Goal: Transaction & Acquisition: Book appointment/travel/reservation

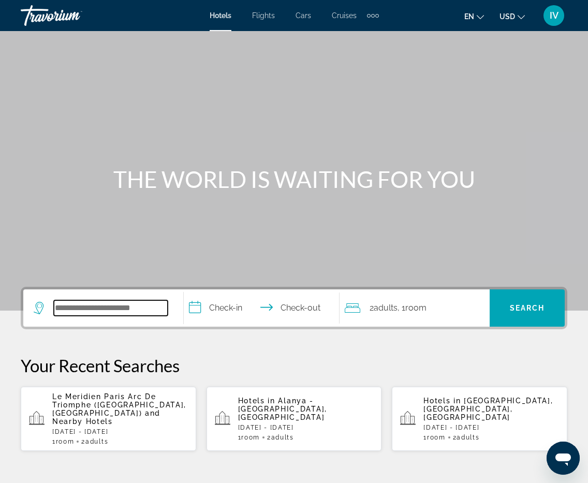
click at [115, 304] on input "Search widget" at bounding box center [111, 308] width 114 height 16
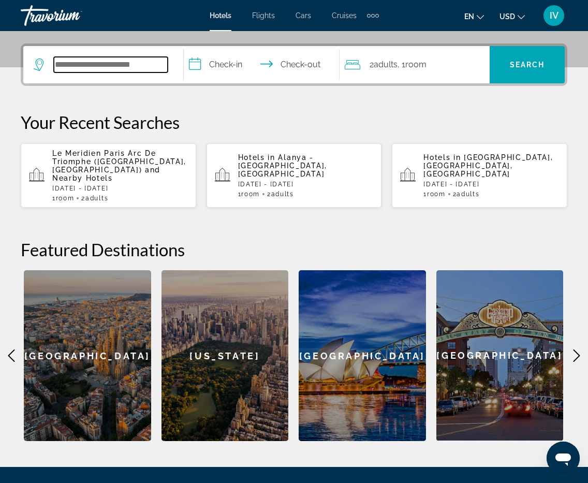
scroll to position [253, 0]
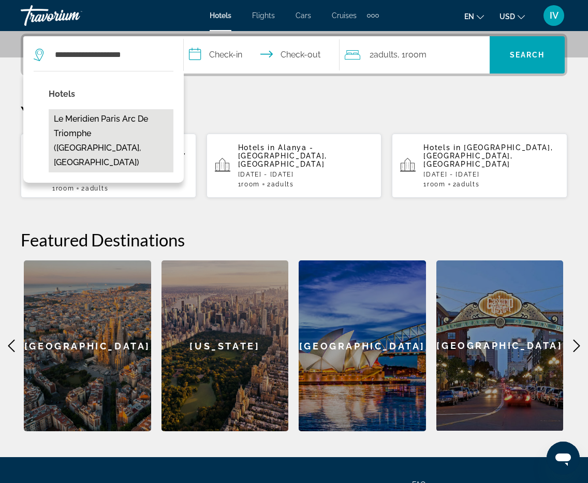
click at [138, 117] on button "Le Meridien Paris Arc De Triomphe ([GEOGRAPHIC_DATA], [GEOGRAPHIC_DATA])" at bounding box center [111, 140] width 125 height 63
type input "**********"
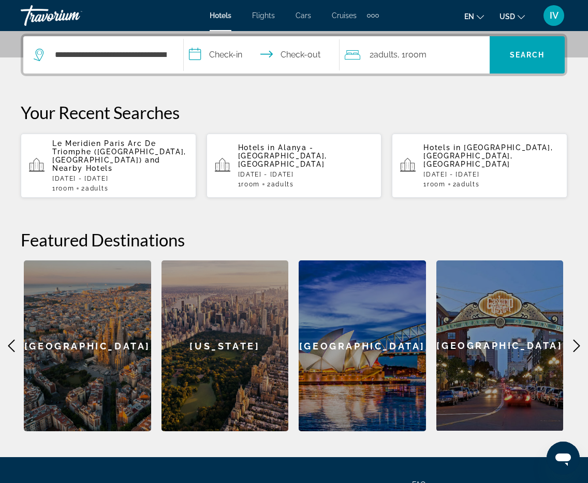
click at [221, 54] on input "**********" at bounding box center [263, 56] width 159 height 40
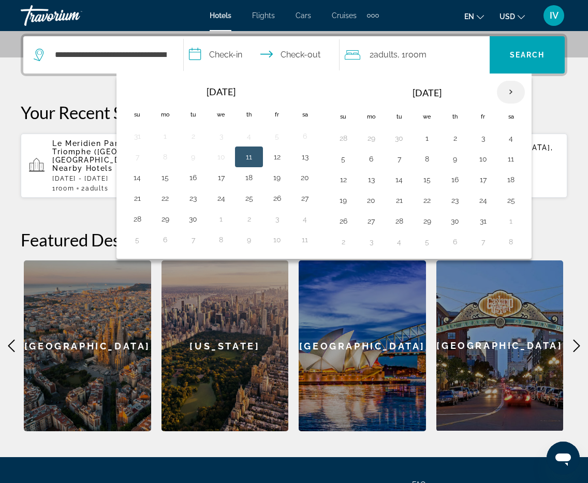
click at [516, 85] on th "Next month" at bounding box center [511, 92] width 28 height 23
click at [482, 220] on button "28" at bounding box center [483, 221] width 17 height 14
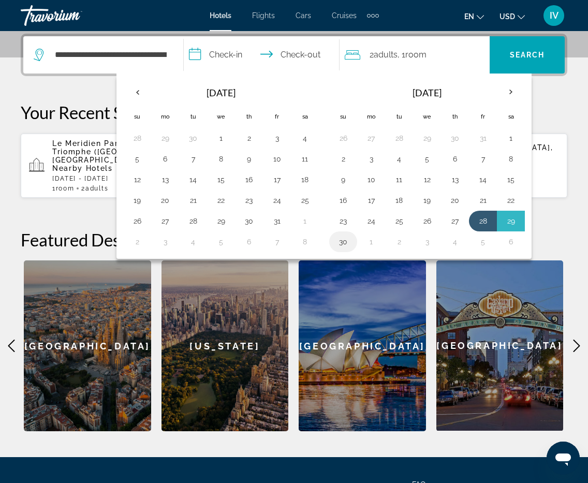
click at [343, 238] on button "30" at bounding box center [343, 242] width 17 height 14
type input "**********"
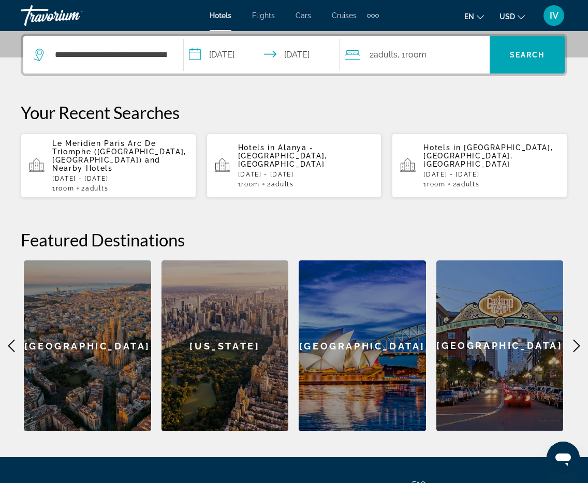
click at [512, 35] on div "**********" at bounding box center [294, 55] width 547 height 42
click at [527, 53] on span "Search" at bounding box center [527, 55] width 35 height 8
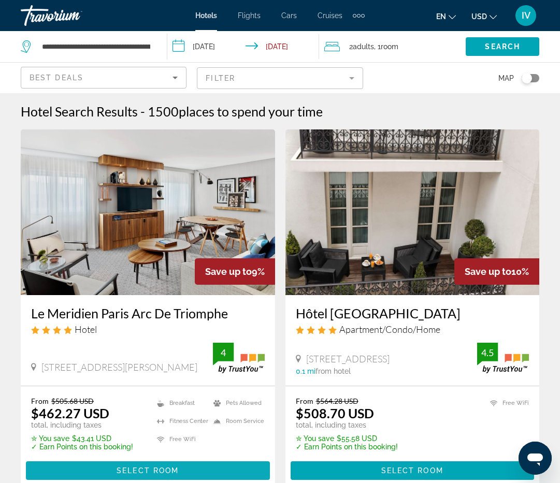
click at [131, 467] on span "Select Room" at bounding box center [147, 470] width 62 height 8
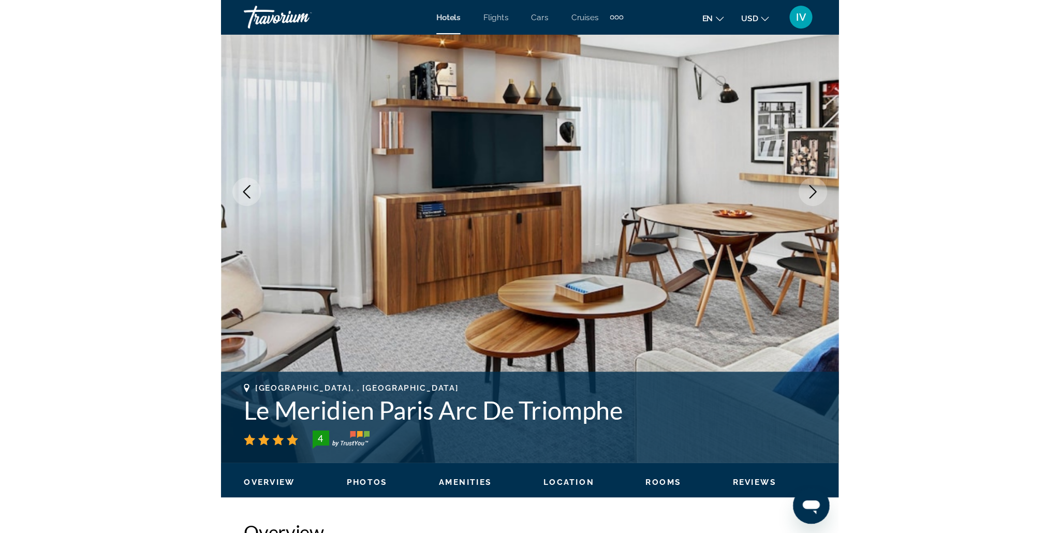
scroll to position [103, 0]
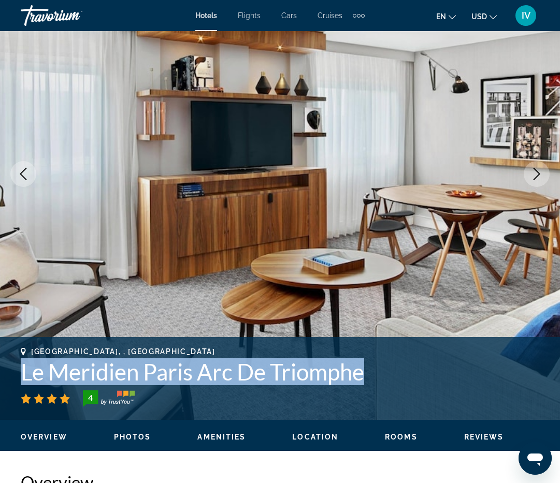
drag, startPoint x: 22, startPoint y: 368, endPoint x: 368, endPoint y: 369, distance: 345.3
click at [369, 369] on div "[GEOGRAPHIC_DATA], , [GEOGRAPHIC_DATA] Le Meridien Paris Arc De Triomphe 4 Addr…" at bounding box center [280, 378] width 560 height 62
copy h1 "Le Meridien Paris Arc De Triomphe"
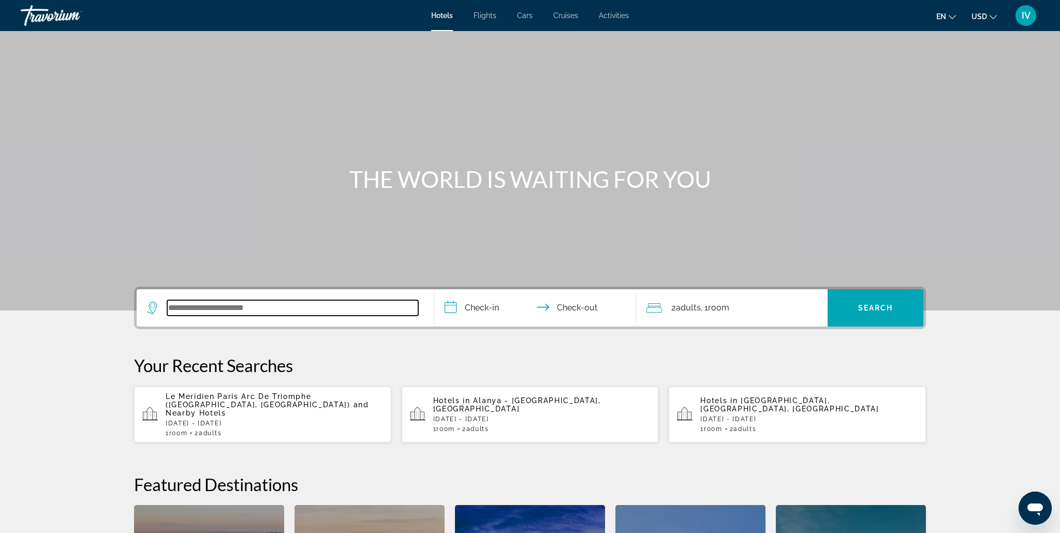
click at [214, 308] on input "Search widget" at bounding box center [292, 308] width 251 height 16
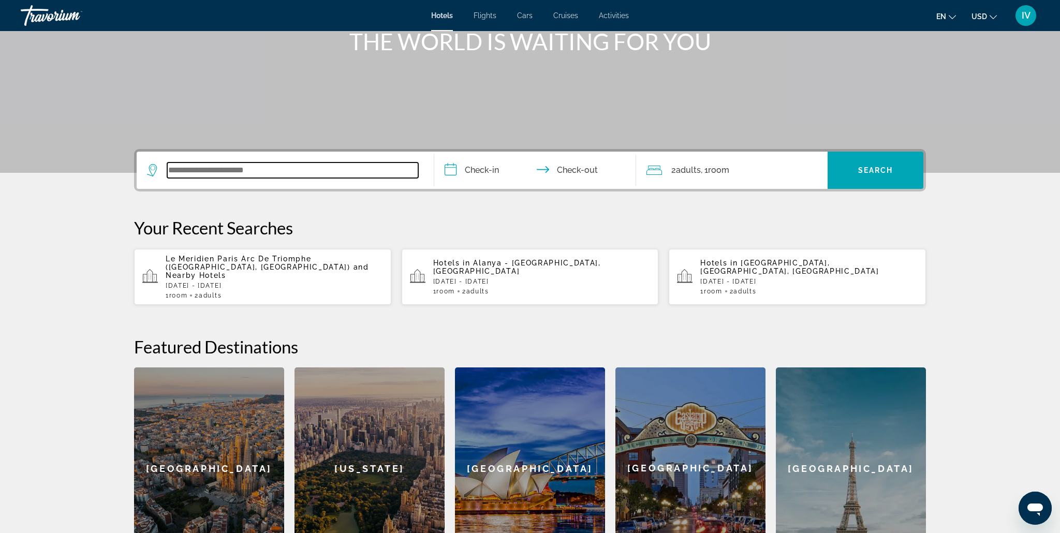
scroll to position [135, 0]
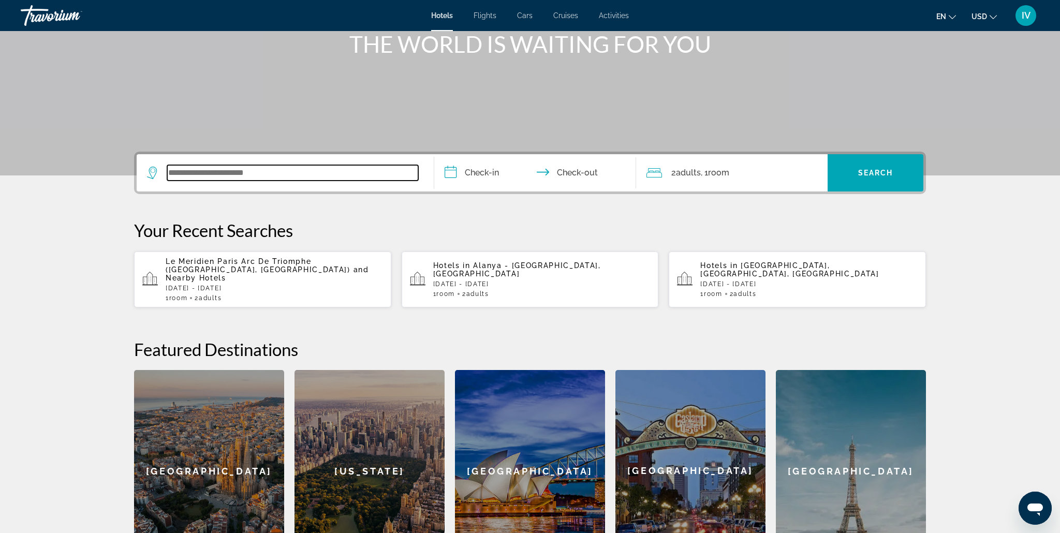
click at [225, 174] on input "Search widget" at bounding box center [292, 173] width 251 height 16
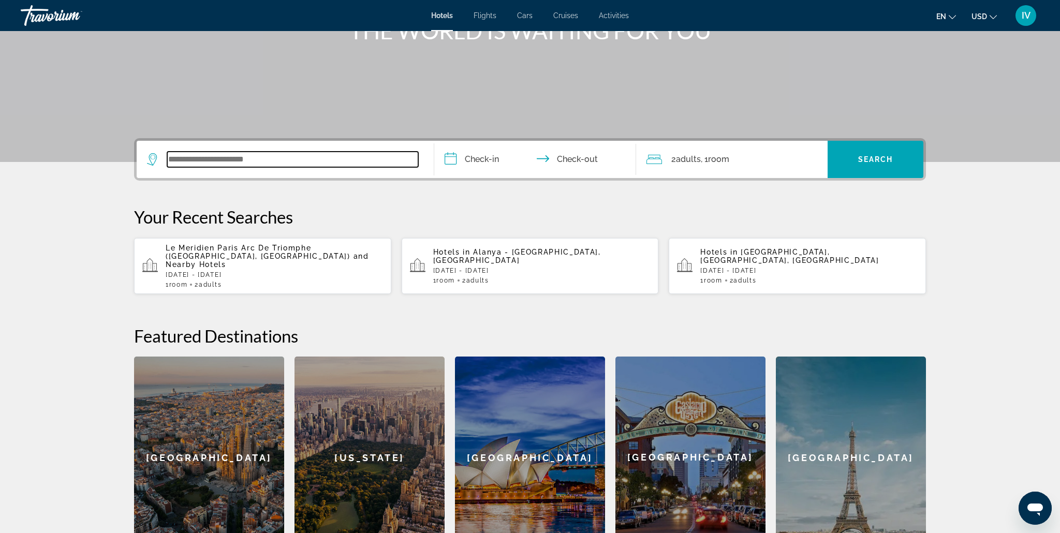
scroll to position [0, 0]
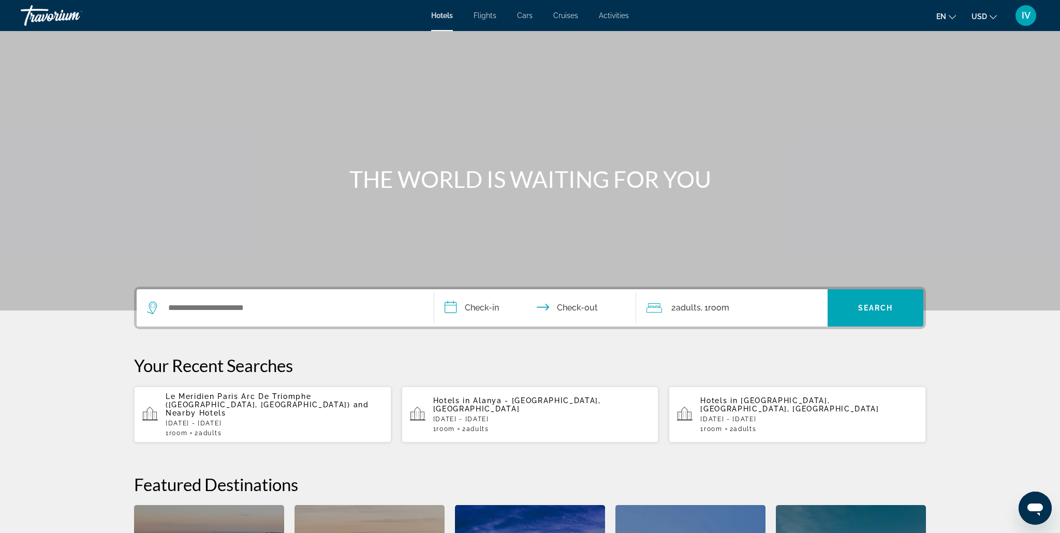
click at [242, 400] on span "Le Meridien Paris Arc De Triomphe (Paris, FR)" at bounding box center [258, 400] width 185 height 17
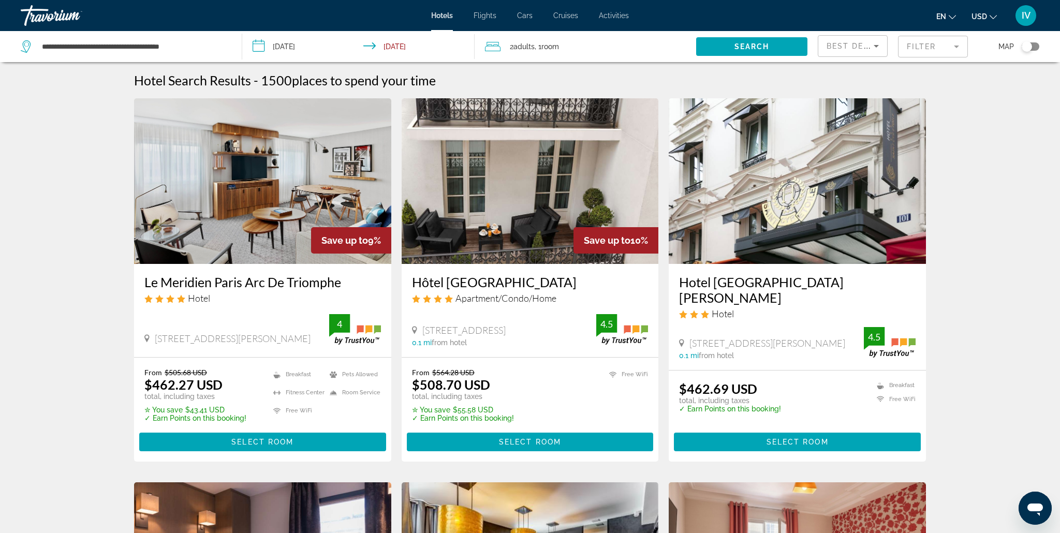
click at [965, 47] on mat-form-field "Filter" at bounding box center [933, 47] width 70 height 22
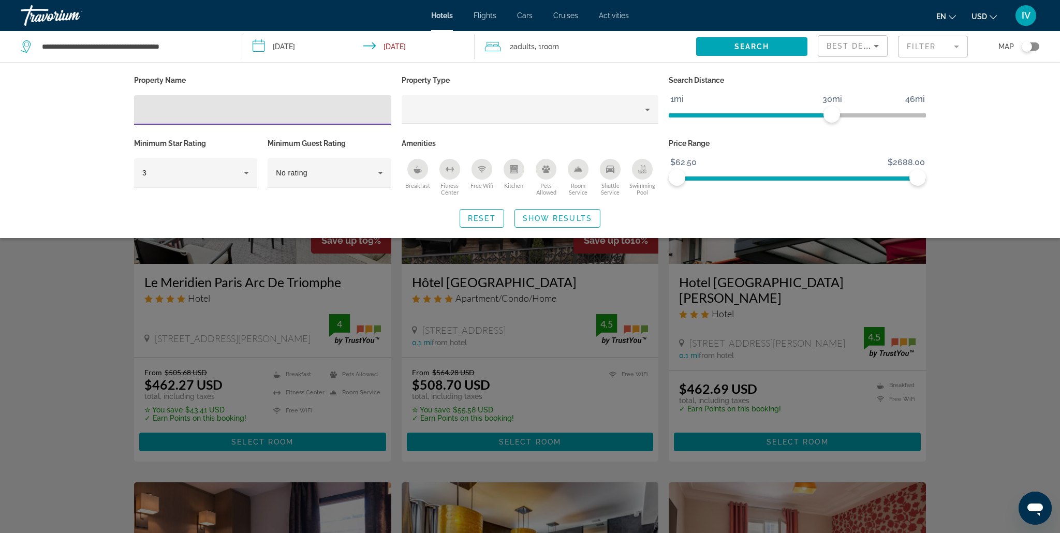
click at [954, 52] on mat-form-field "Filter" at bounding box center [933, 47] width 70 height 22
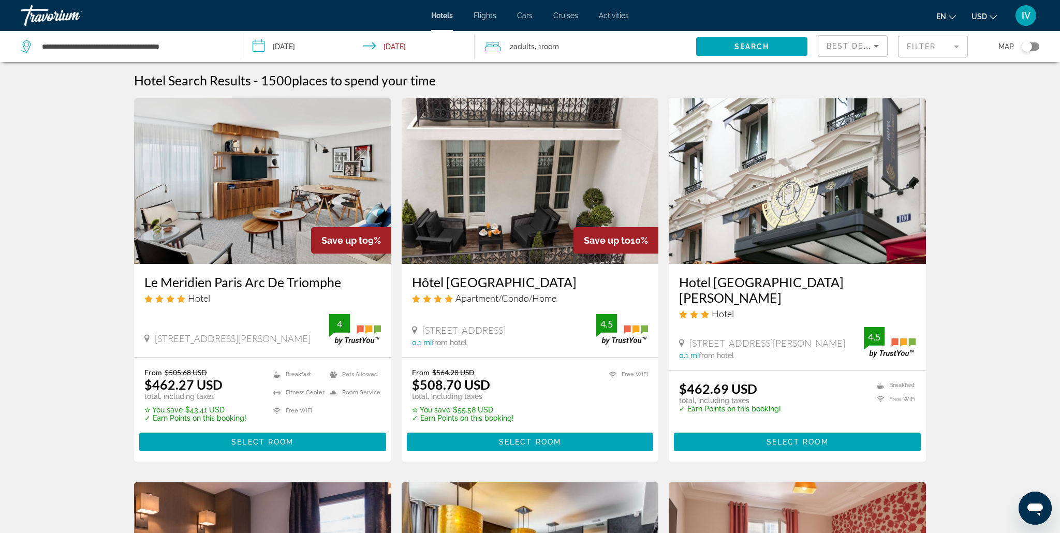
click at [858, 48] on span "Best Deals" at bounding box center [854, 46] width 54 height 8
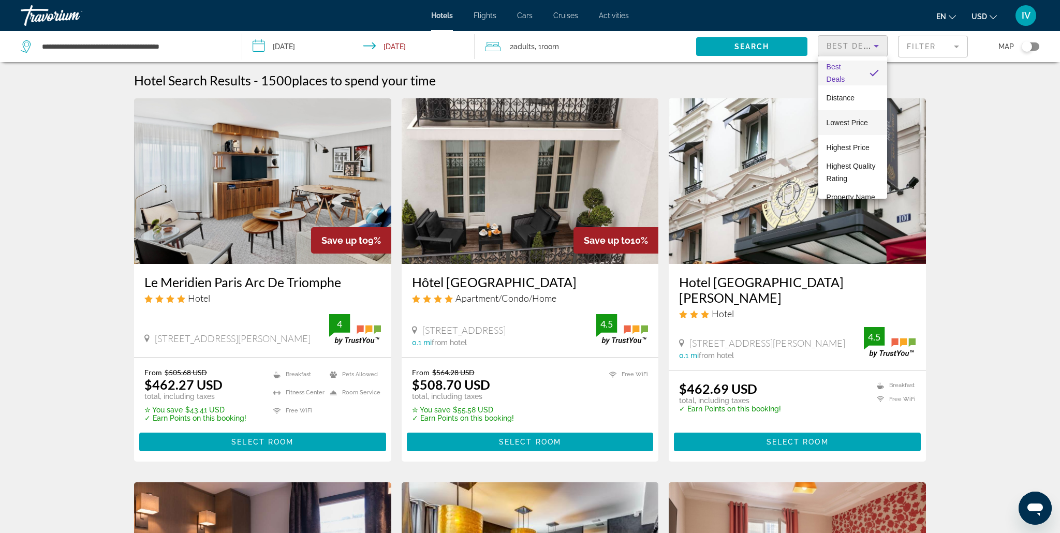
click at [860, 123] on span "Lowest Price" at bounding box center [847, 123] width 41 height 8
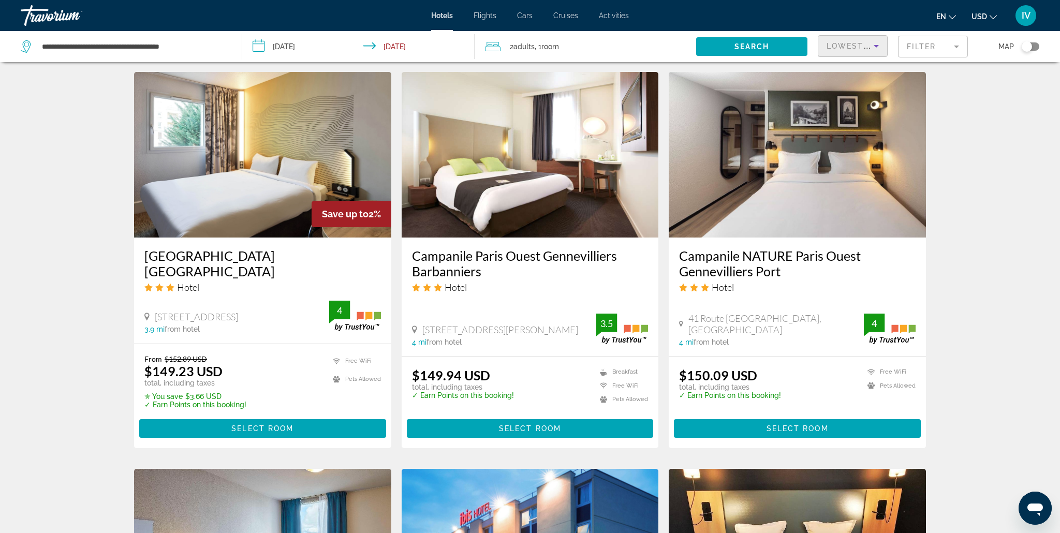
scroll to position [1281, 0]
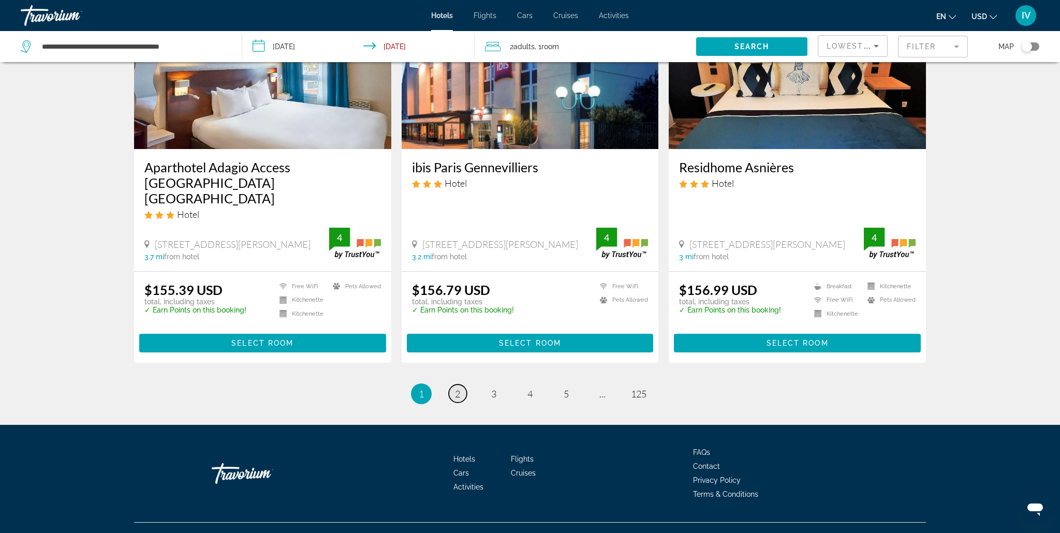
click at [460, 388] on span "2" at bounding box center [457, 393] width 5 height 11
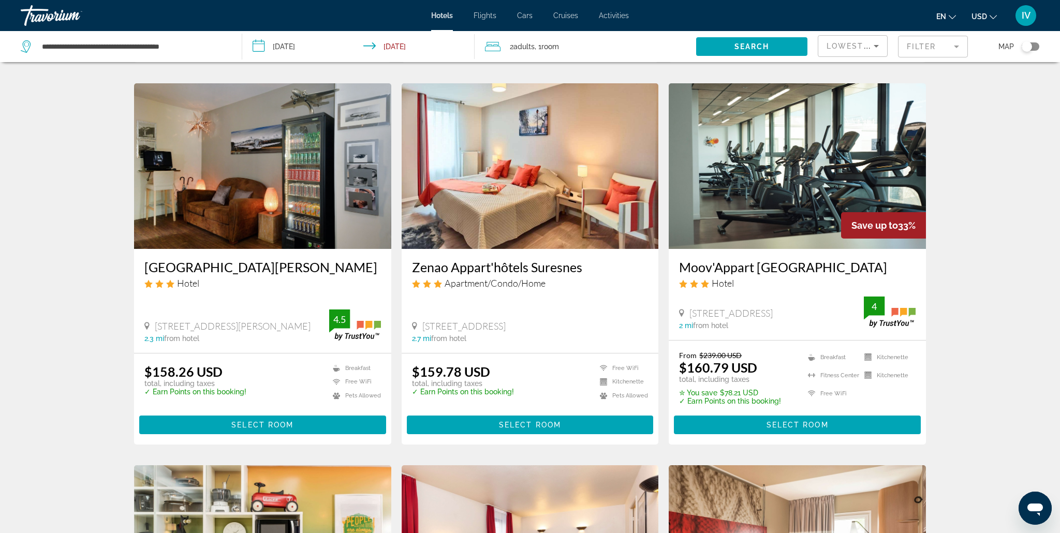
scroll to position [421, 0]
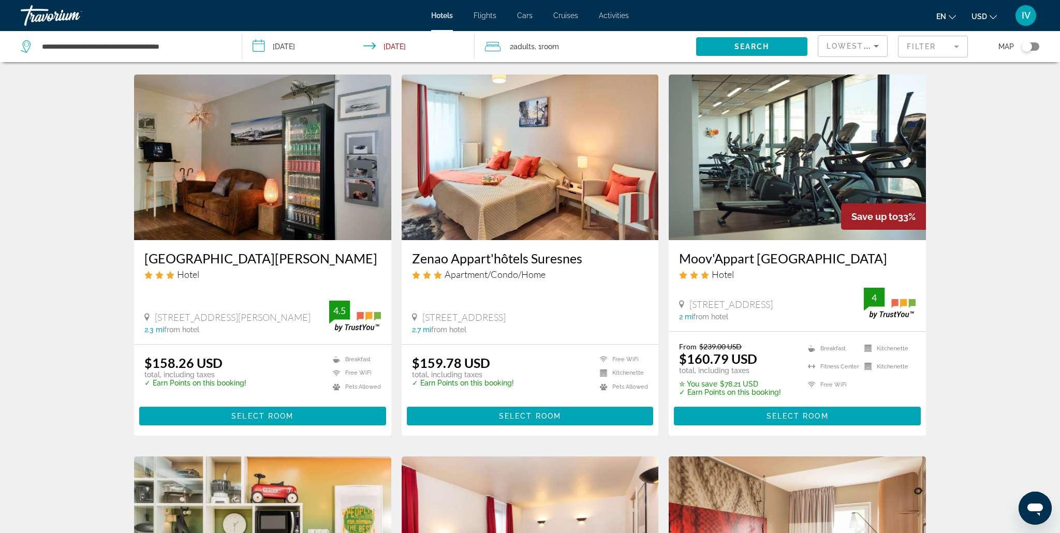
click at [529, 205] on img "Main content" at bounding box center [530, 158] width 257 height 166
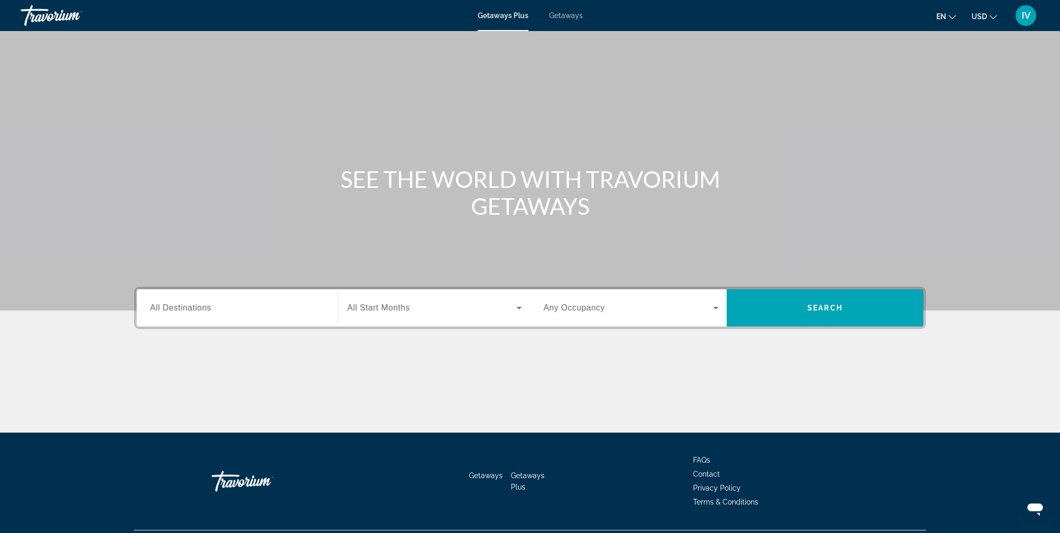
click at [228, 304] on input "Destination All Destinations" at bounding box center [237, 308] width 175 height 12
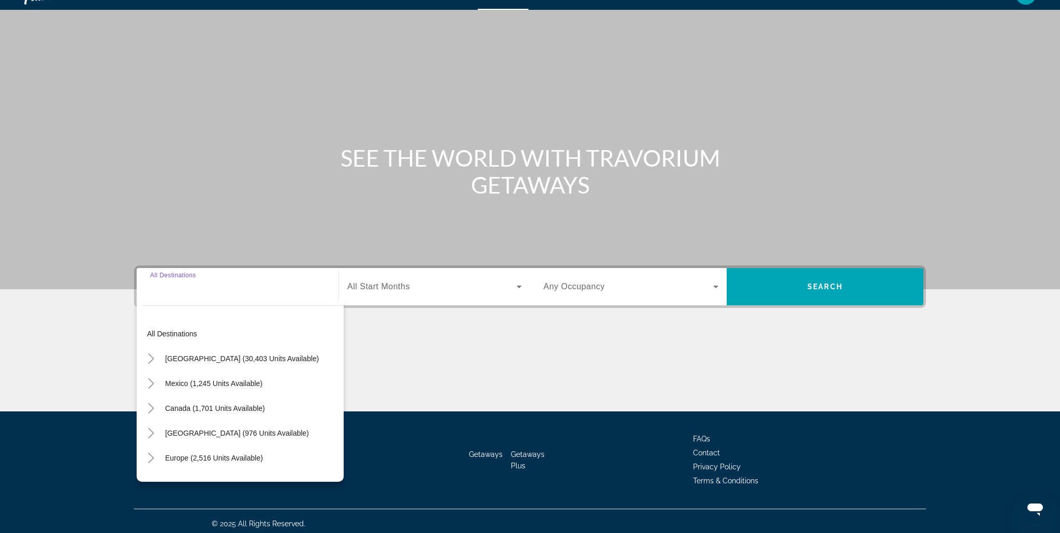
scroll to position [26, 0]
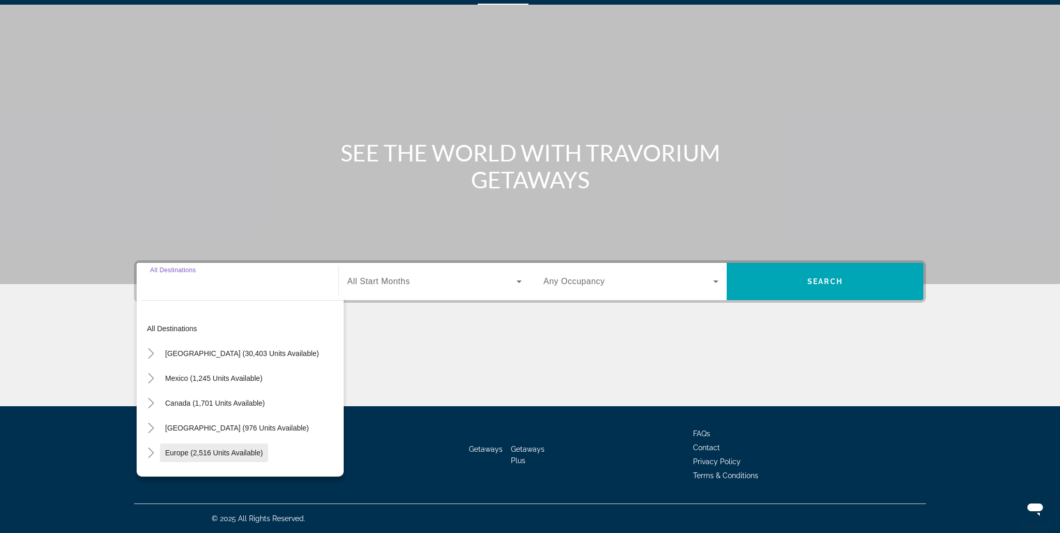
click at [220, 451] on span "Europe (2,516 units available)" at bounding box center [214, 453] width 98 height 8
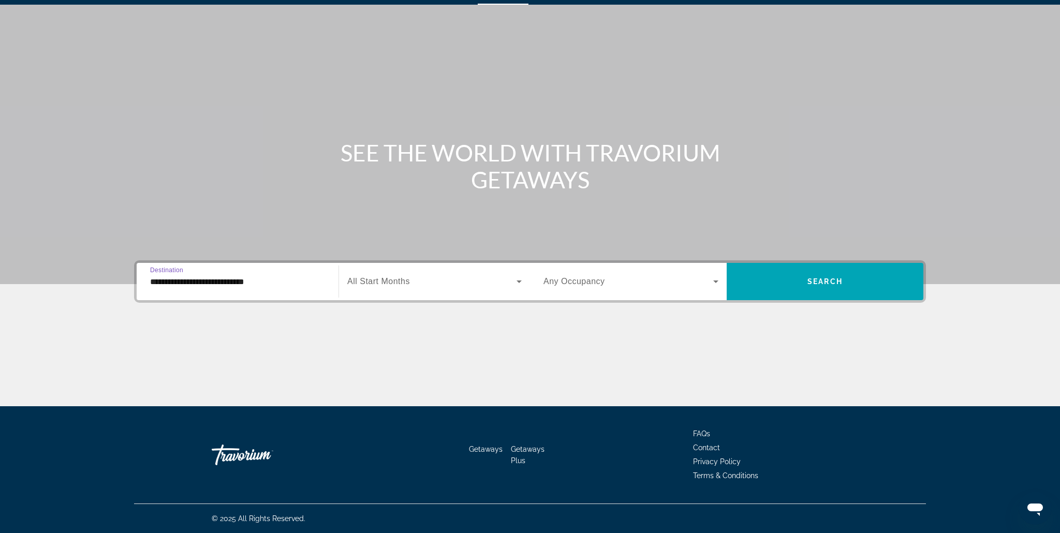
click at [247, 283] on input "**********" at bounding box center [237, 282] width 175 height 12
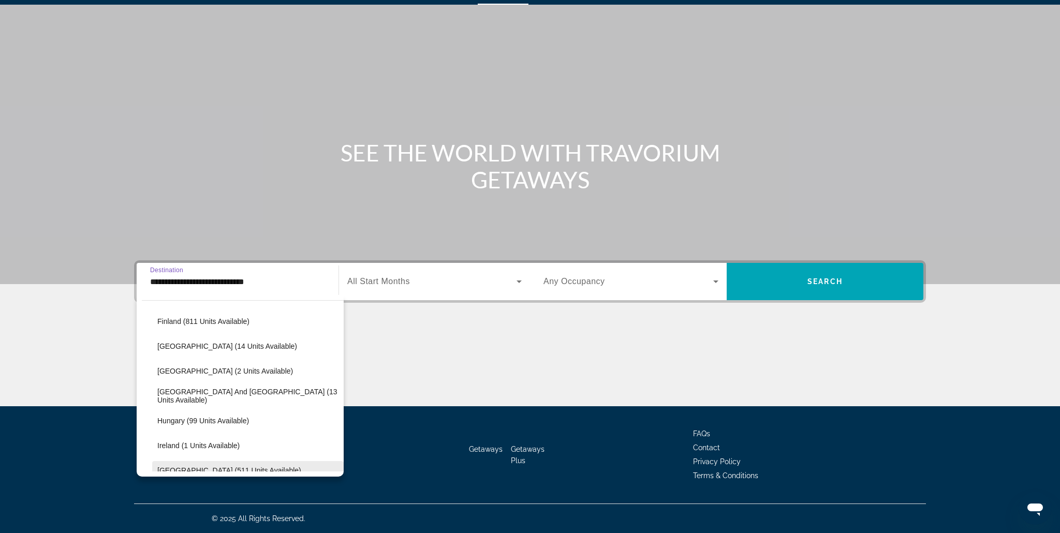
scroll to position [252, 0]
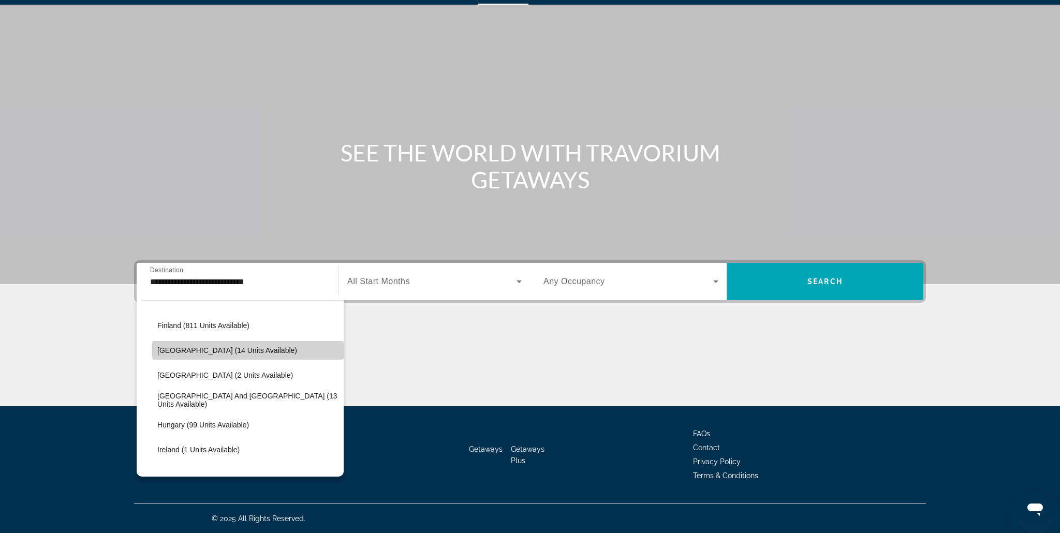
click at [191, 349] on span "[GEOGRAPHIC_DATA] (14 units available)" at bounding box center [227, 350] width 140 height 8
type input "**********"
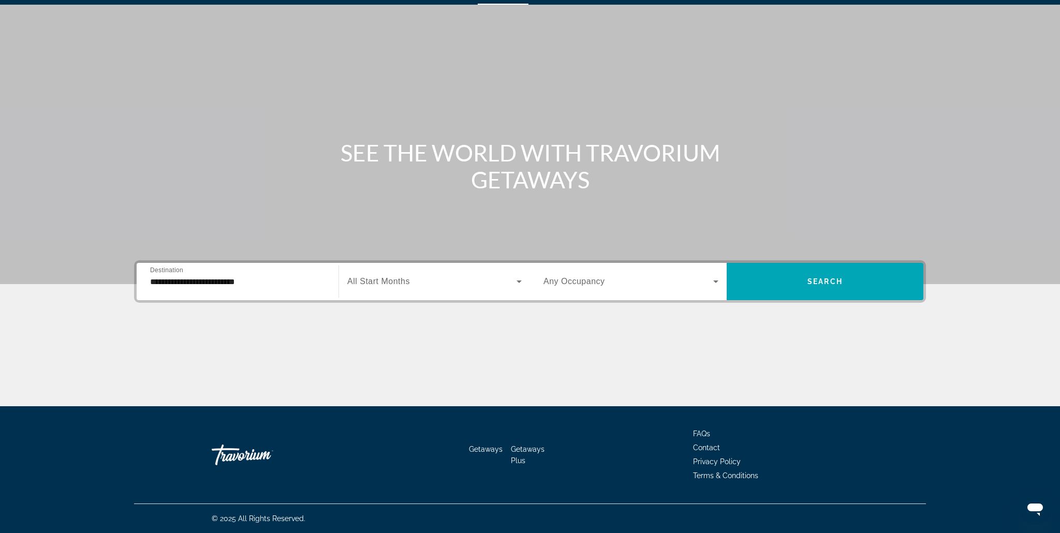
click at [408, 282] on span "All Start Months" at bounding box center [378, 281] width 63 height 9
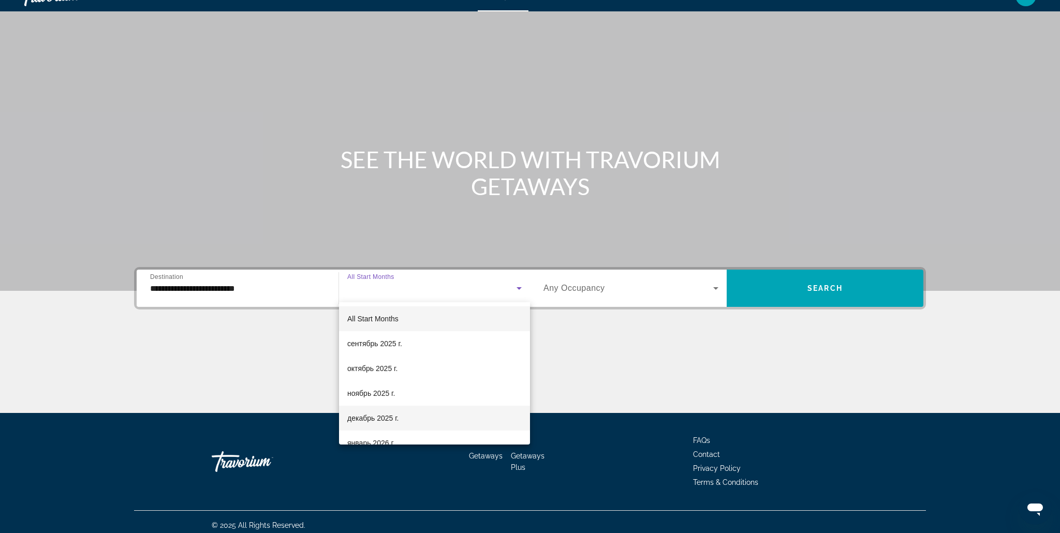
scroll to position [20, 0]
click at [380, 389] on span "ноябрь 2025 г." at bounding box center [371, 393] width 48 height 12
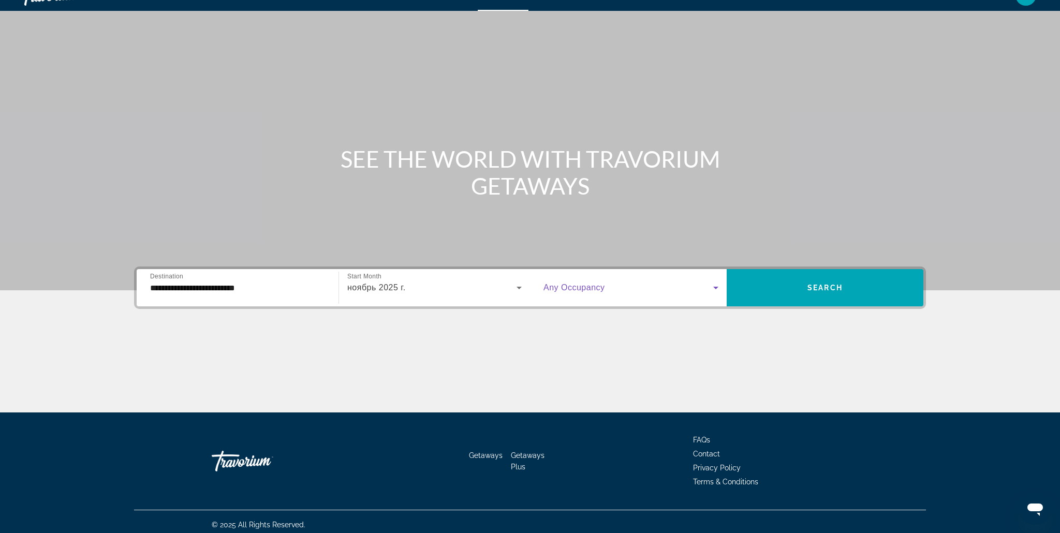
click at [645, 293] on span "Search widget" at bounding box center [629, 288] width 170 height 12
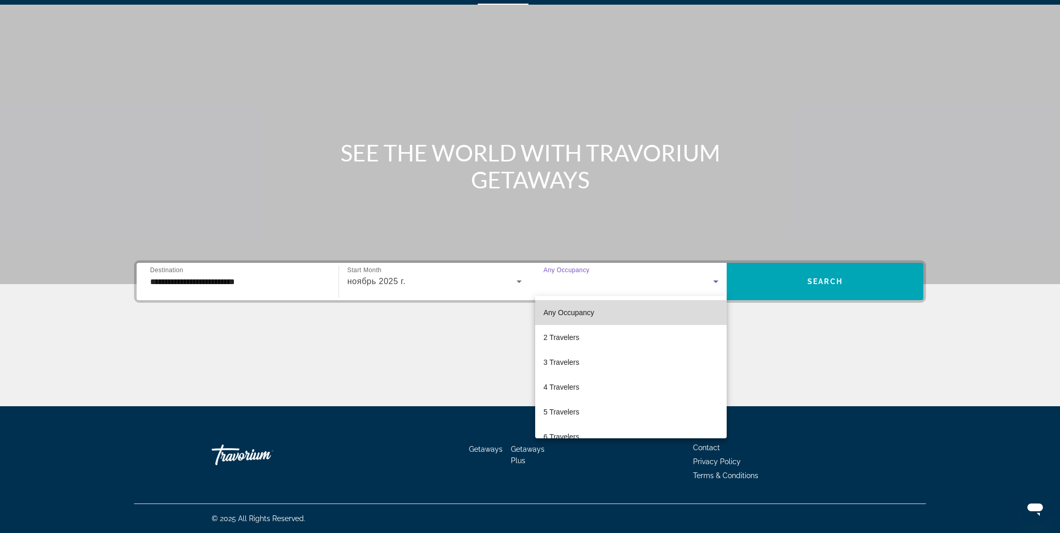
click at [621, 314] on mat-option "Any Occupancy" at bounding box center [631, 312] width 192 height 25
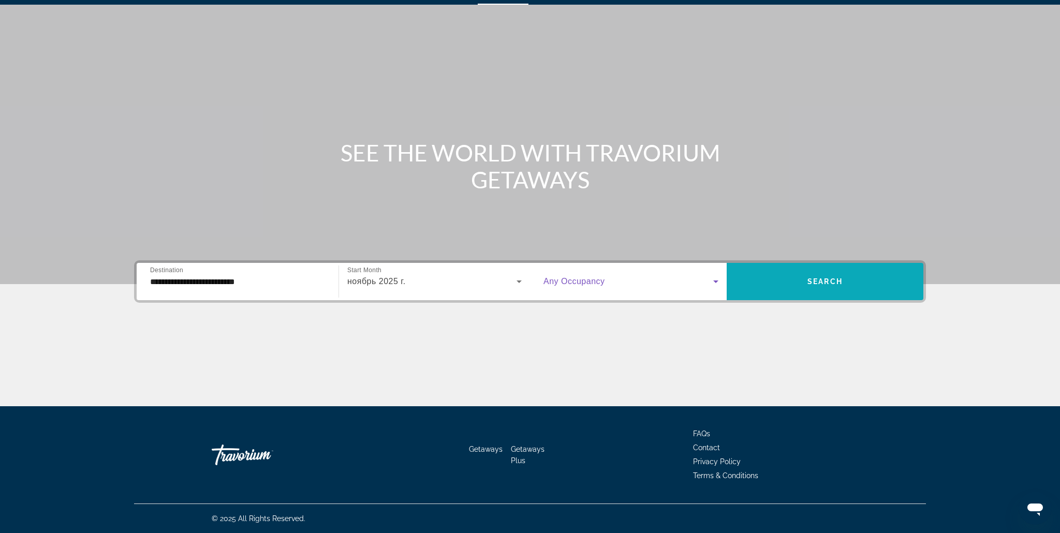
click at [806, 279] on span "Search widget" at bounding box center [825, 281] width 197 height 25
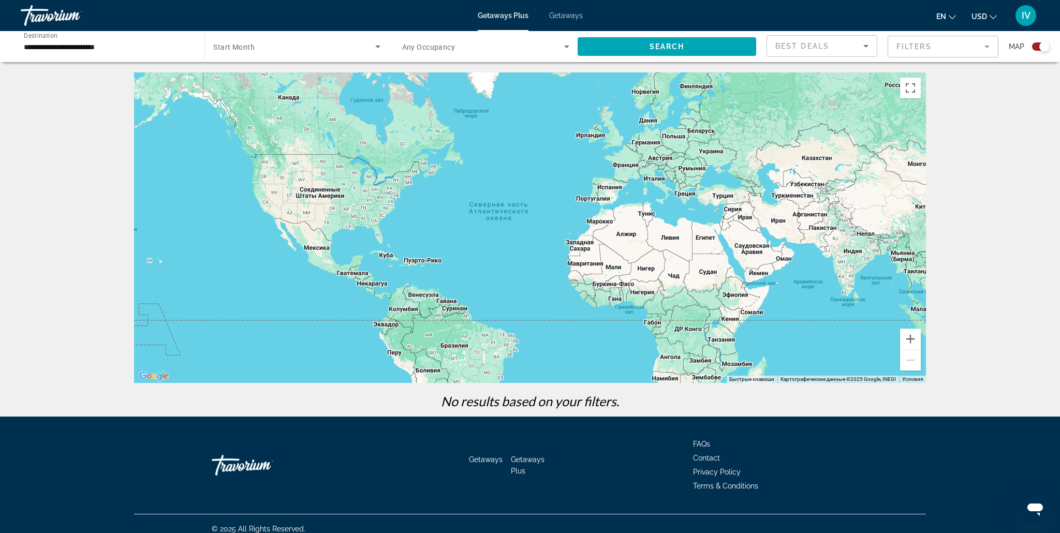
click at [393, 48] on div "Occupancy Any Occupancy" at bounding box center [483, 46] width 189 height 31
click at [330, 49] on span "Search widget" at bounding box center [294, 46] width 162 height 12
click at [280, 80] on mat-option "All Start Months" at bounding box center [296, 77] width 183 height 25
click at [641, 47] on span "Search widget" at bounding box center [667, 46] width 179 height 25
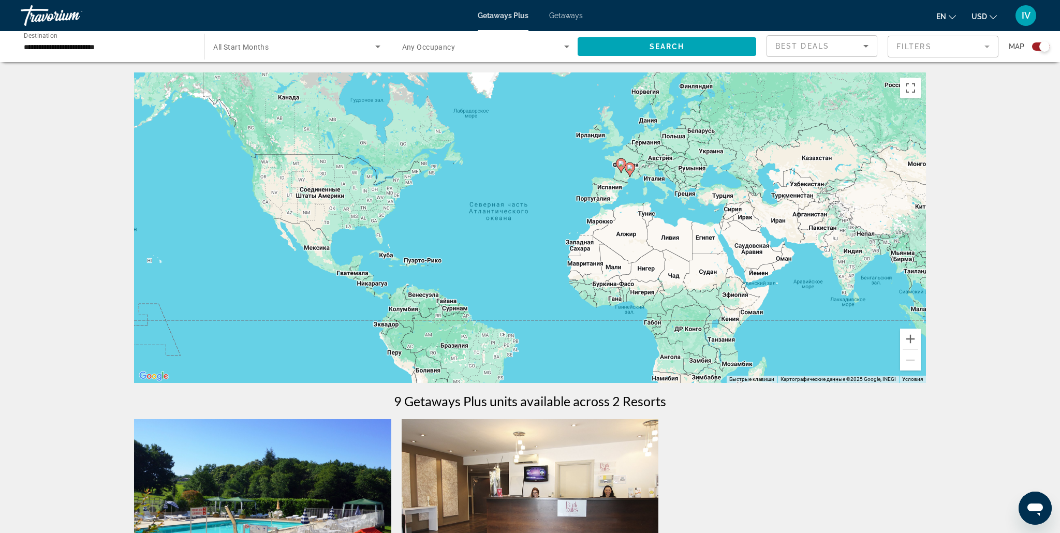
click at [565, 13] on span "Getaways" at bounding box center [566, 15] width 34 height 8
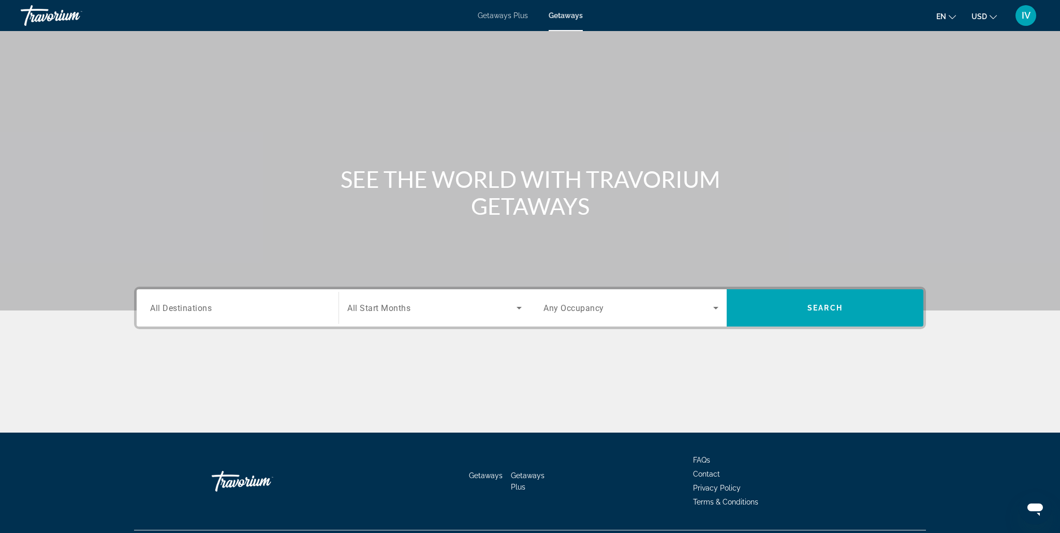
click at [241, 317] on div "Search widget" at bounding box center [237, 309] width 175 height 30
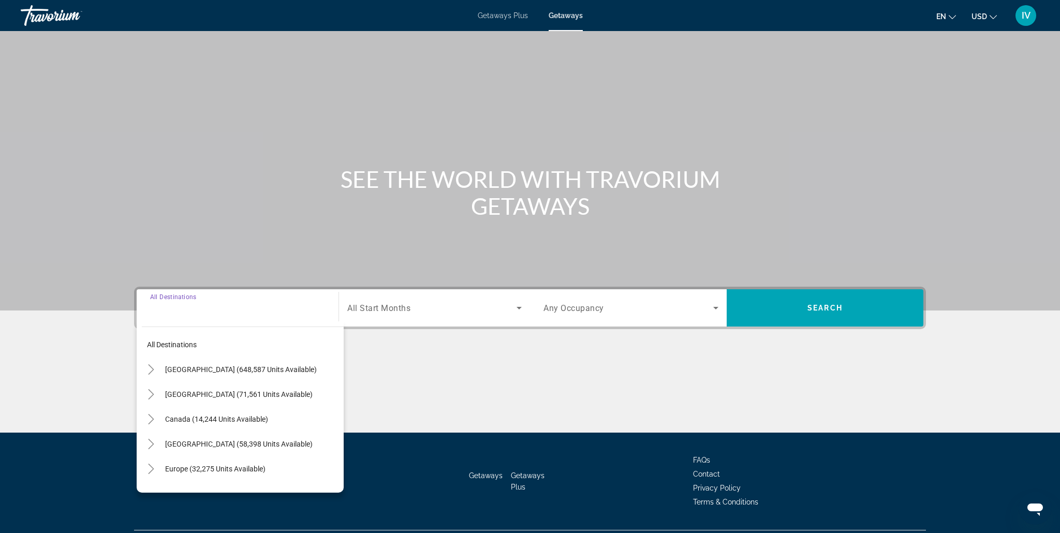
scroll to position [26, 0]
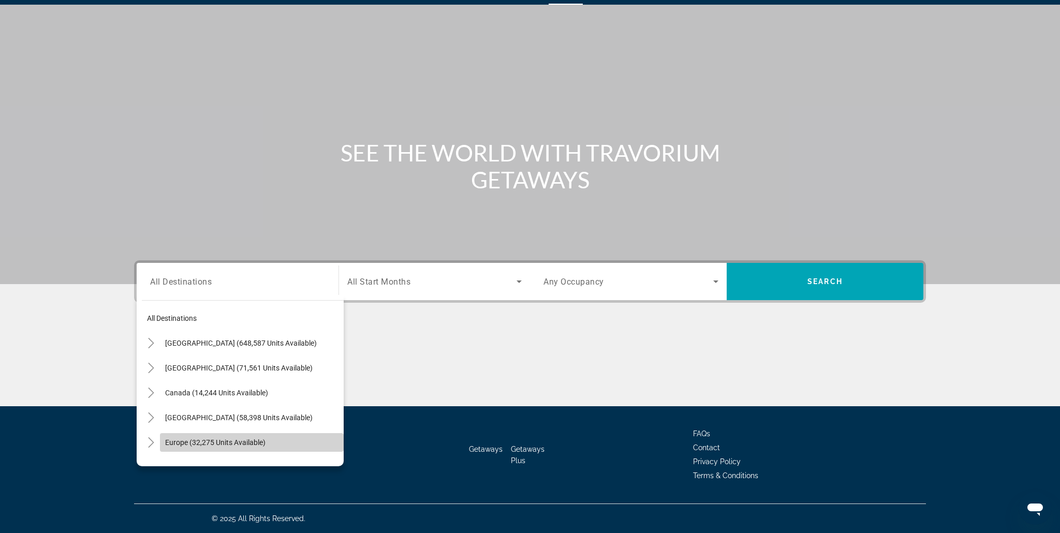
click at [197, 439] on span "Europe (32,275 units available)" at bounding box center [215, 442] width 100 height 8
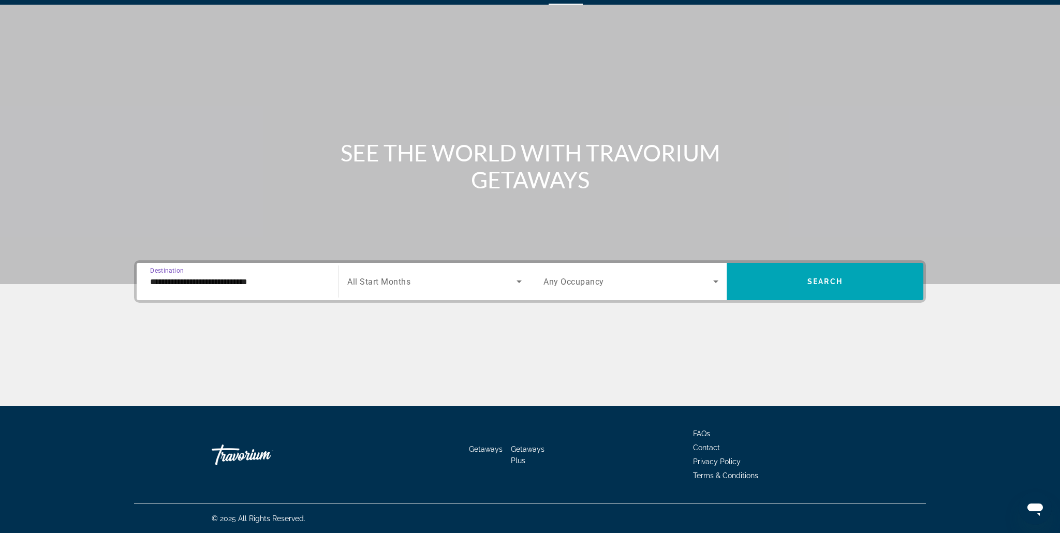
click at [214, 282] on input "**********" at bounding box center [237, 282] width 175 height 12
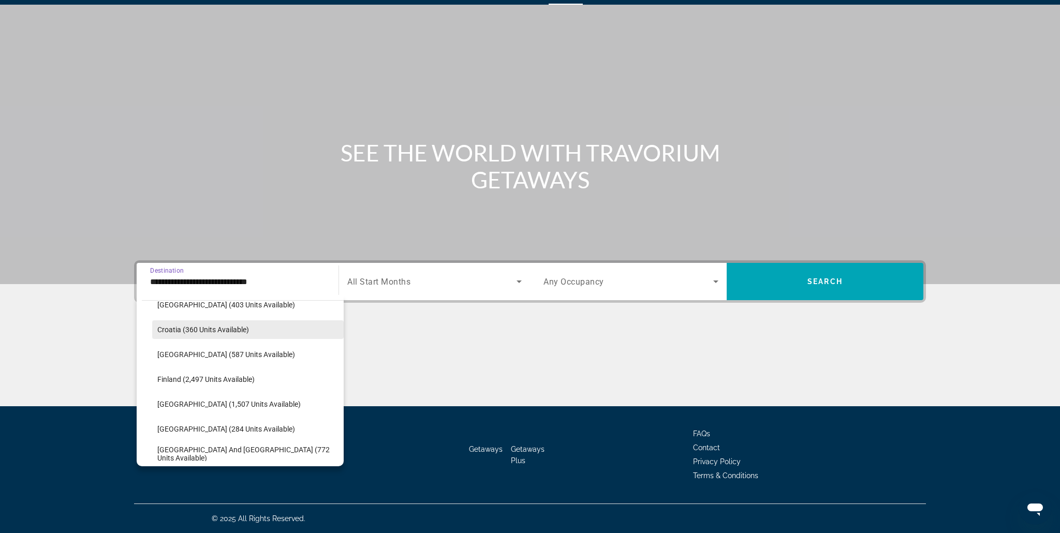
scroll to position [212, 0]
click at [201, 404] on span "France (1,507 units available)" at bounding box center [228, 404] width 143 height 8
type input "**********"
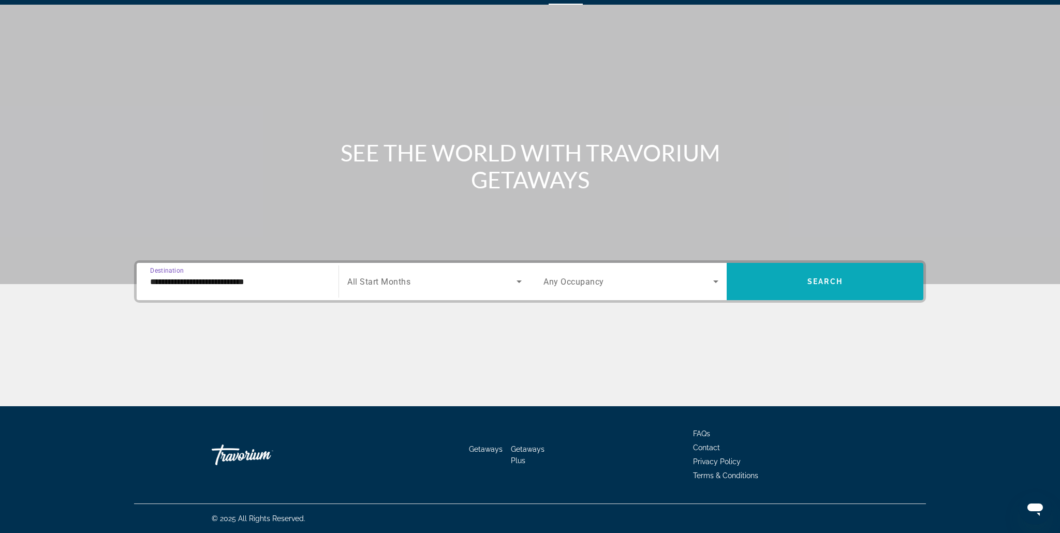
click at [769, 288] on span "Search widget" at bounding box center [825, 281] width 197 height 25
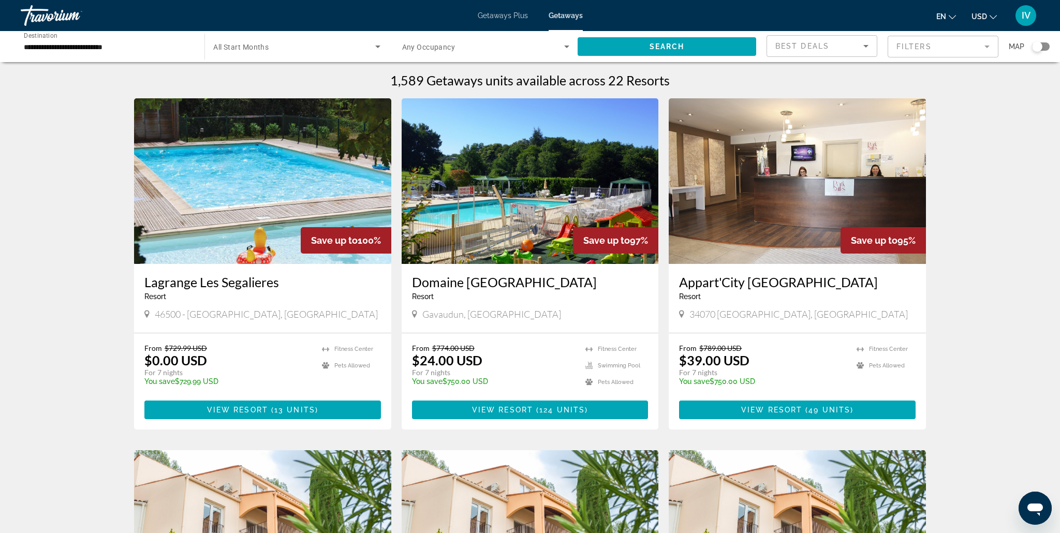
click at [175, 211] on img "Main content" at bounding box center [262, 181] width 257 height 166
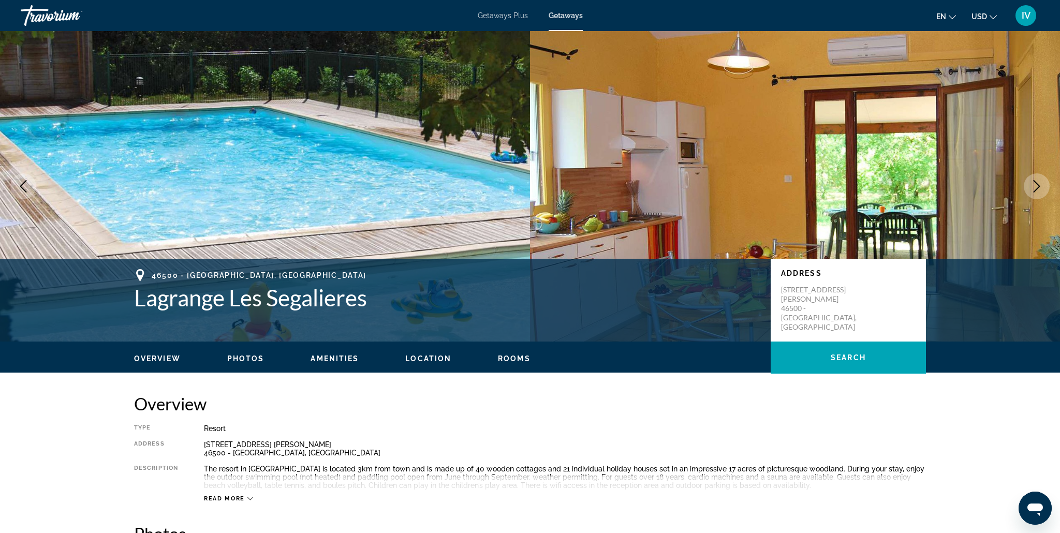
click at [1030, 184] on button "Next image" at bounding box center [1037, 186] width 26 height 26
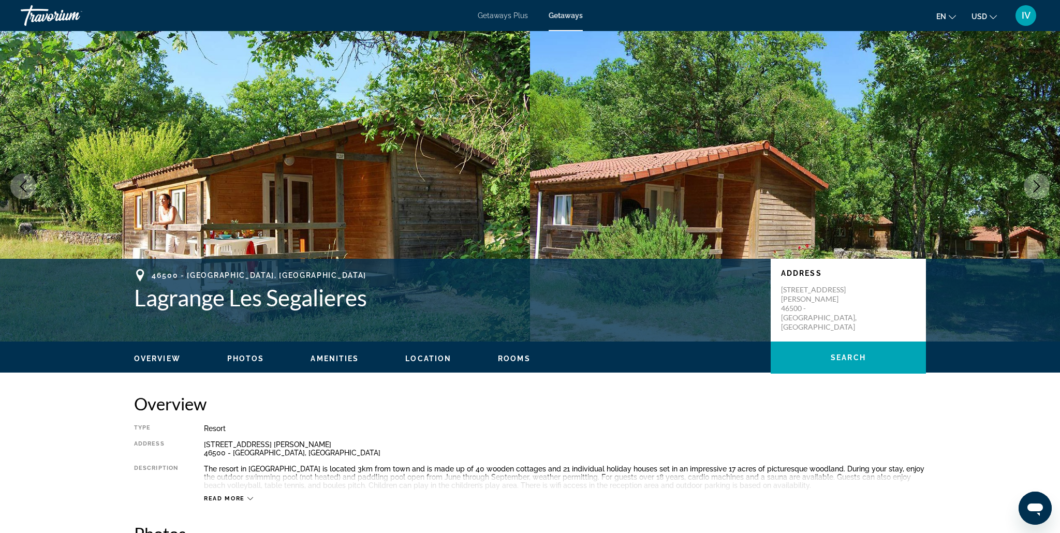
click at [1030, 184] on button "Next image" at bounding box center [1037, 186] width 26 height 26
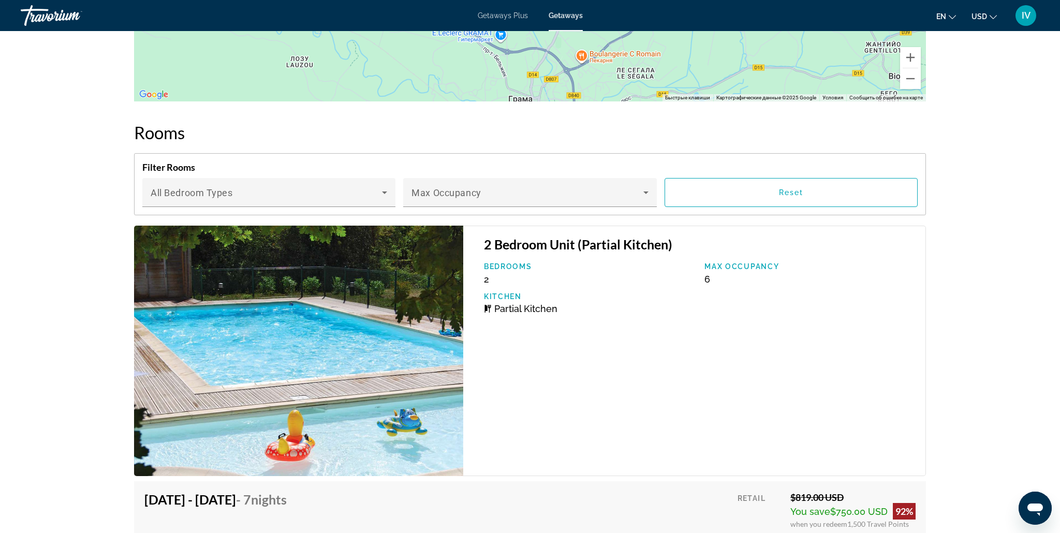
scroll to position [1437, 0]
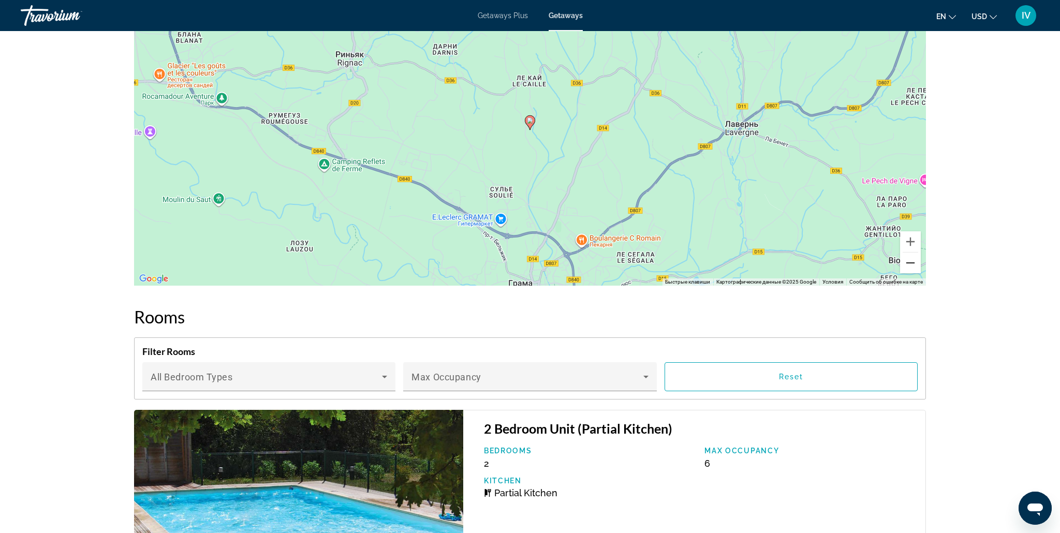
click at [914, 267] on button "Уменьшить" at bounding box center [910, 263] width 21 height 21
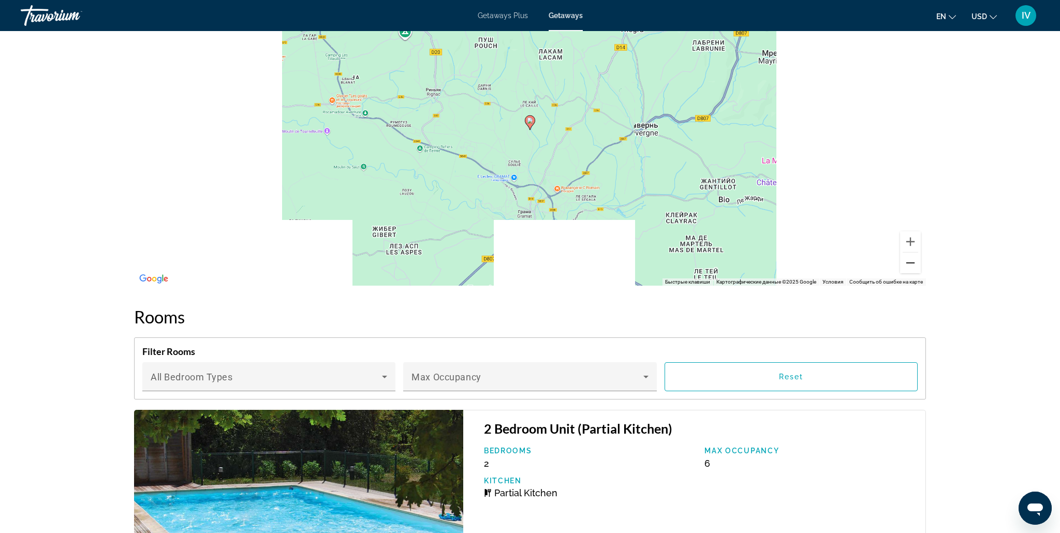
click at [914, 267] on button "Уменьшить" at bounding box center [910, 263] width 21 height 21
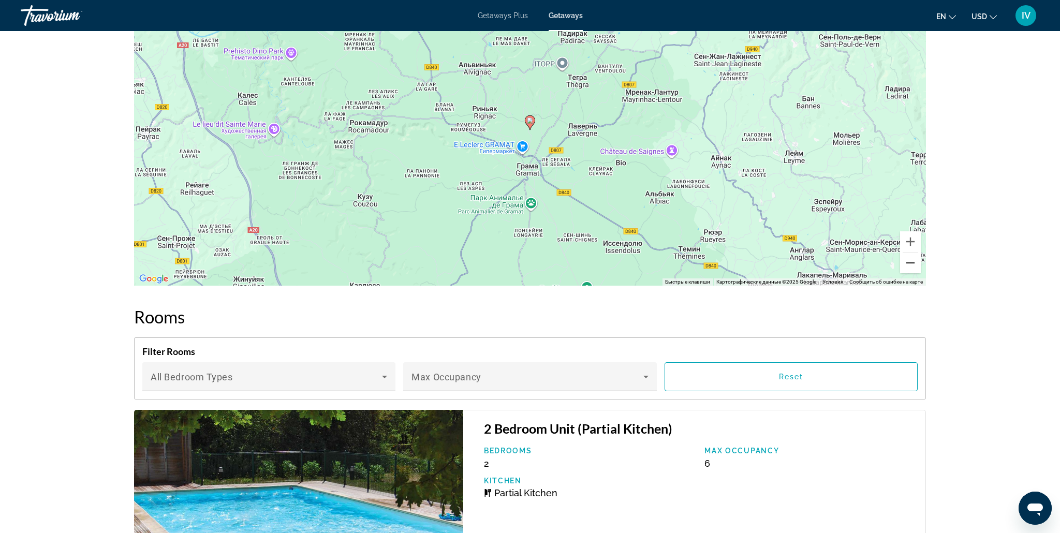
click at [914, 267] on button "Уменьшить" at bounding box center [910, 263] width 21 height 21
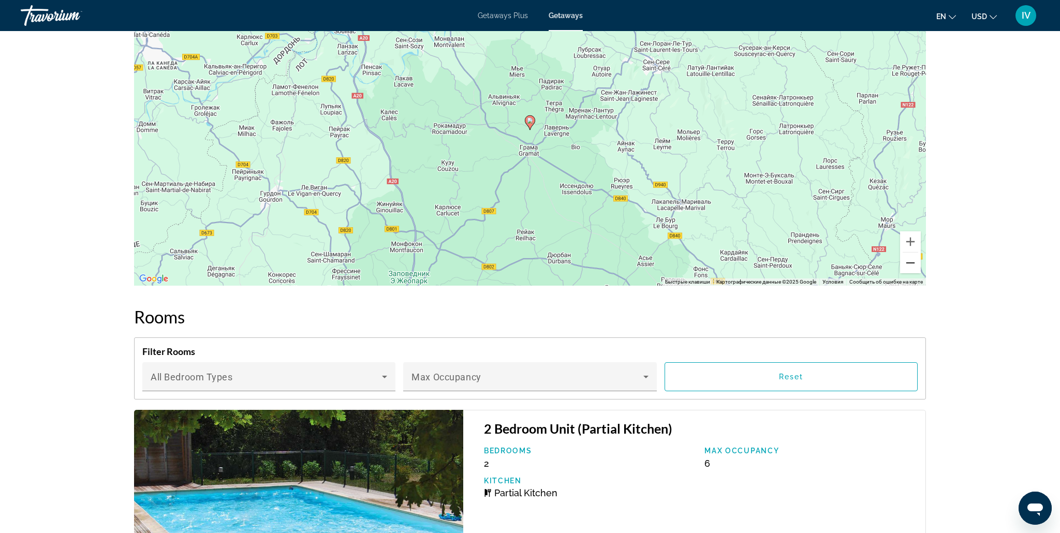
click at [914, 267] on button "Уменьшить" at bounding box center [910, 263] width 21 height 21
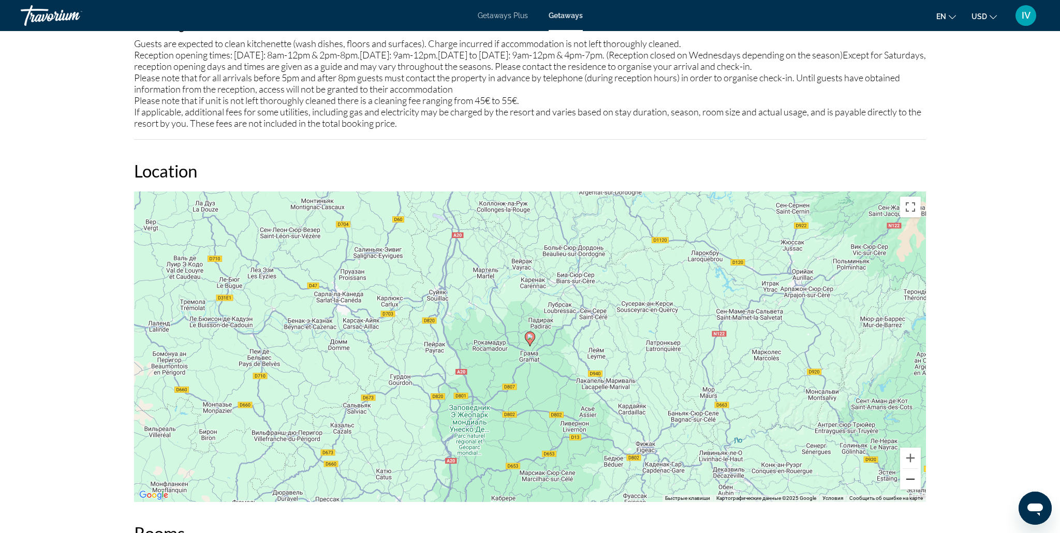
scroll to position [1089, 0]
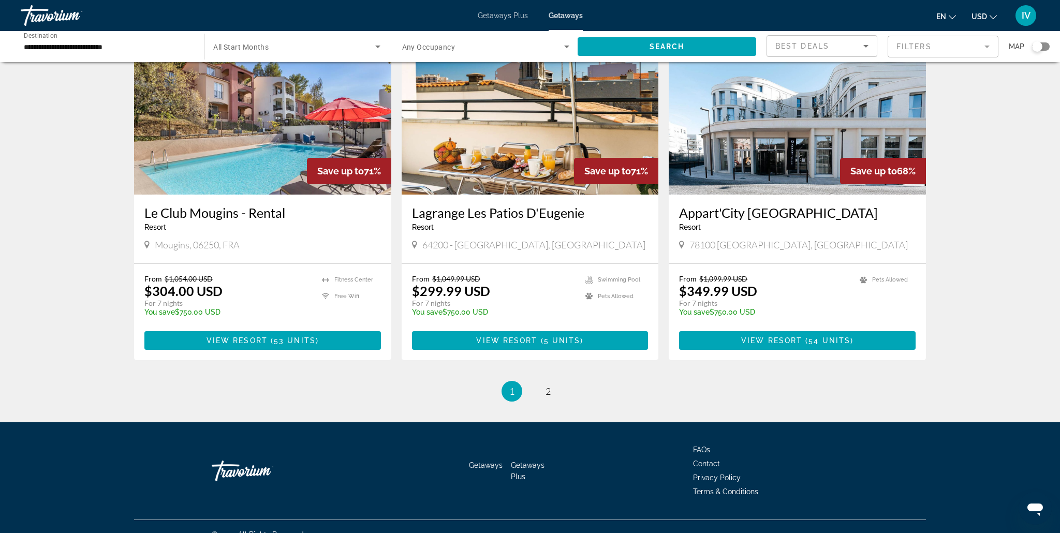
scroll to position [1142, 0]
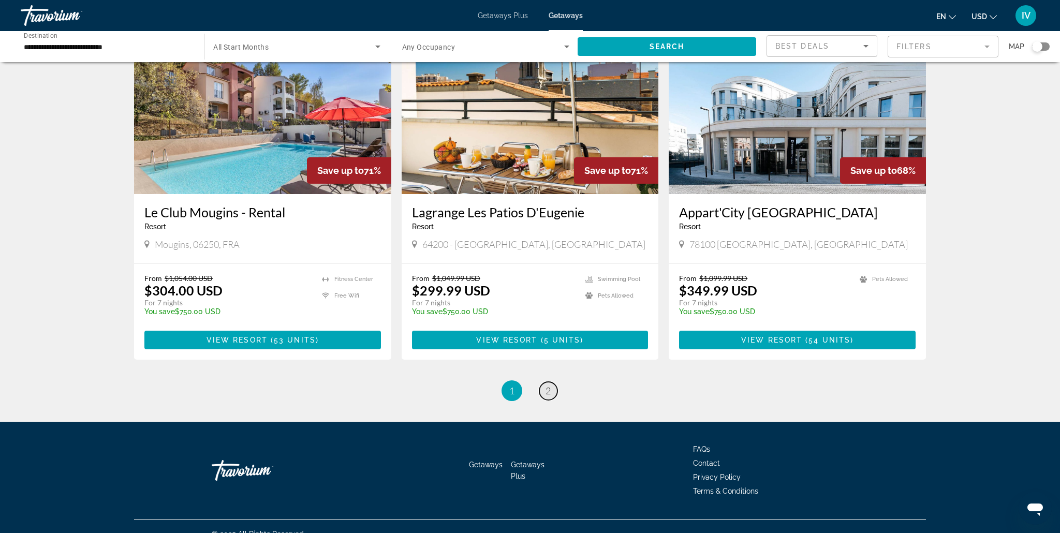
click at [546, 385] on span "2" at bounding box center [548, 390] width 5 height 11
